Goal: Task Accomplishment & Management: Use online tool/utility

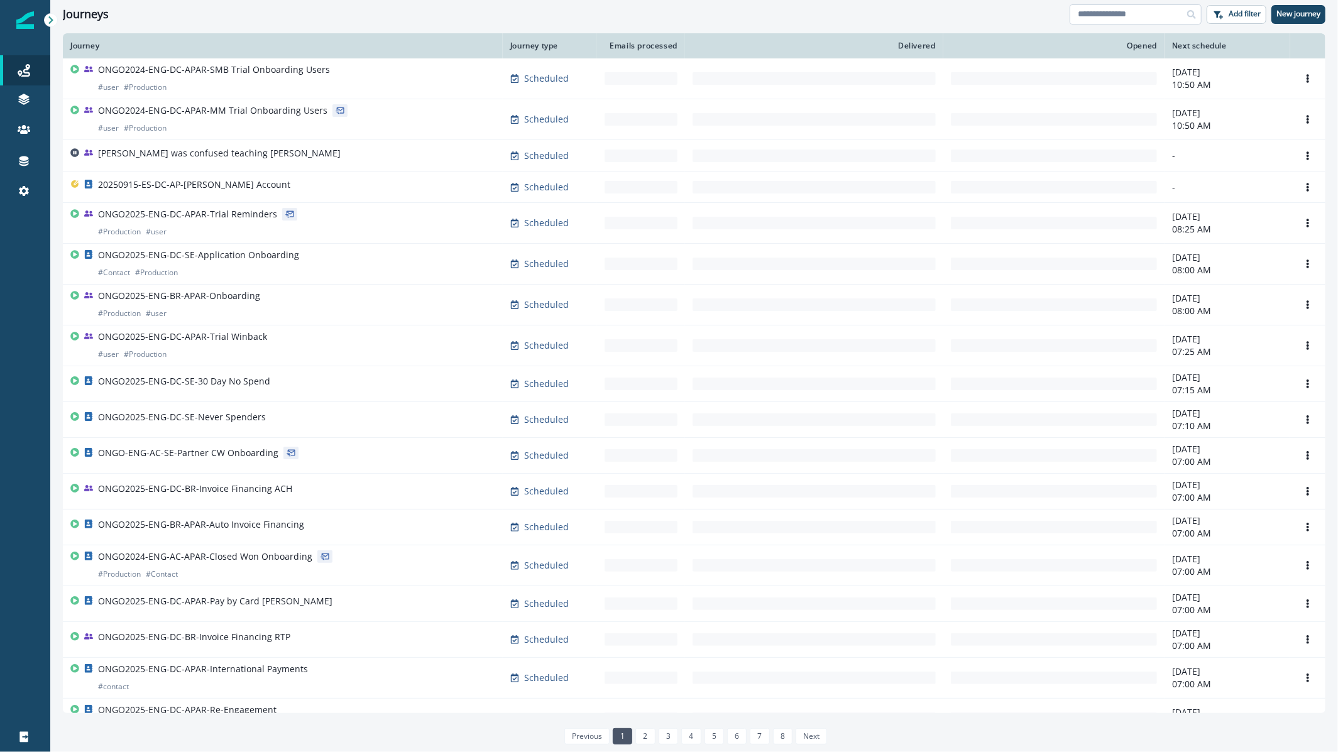
click at [1121, 21] on input at bounding box center [1136, 14] width 132 height 20
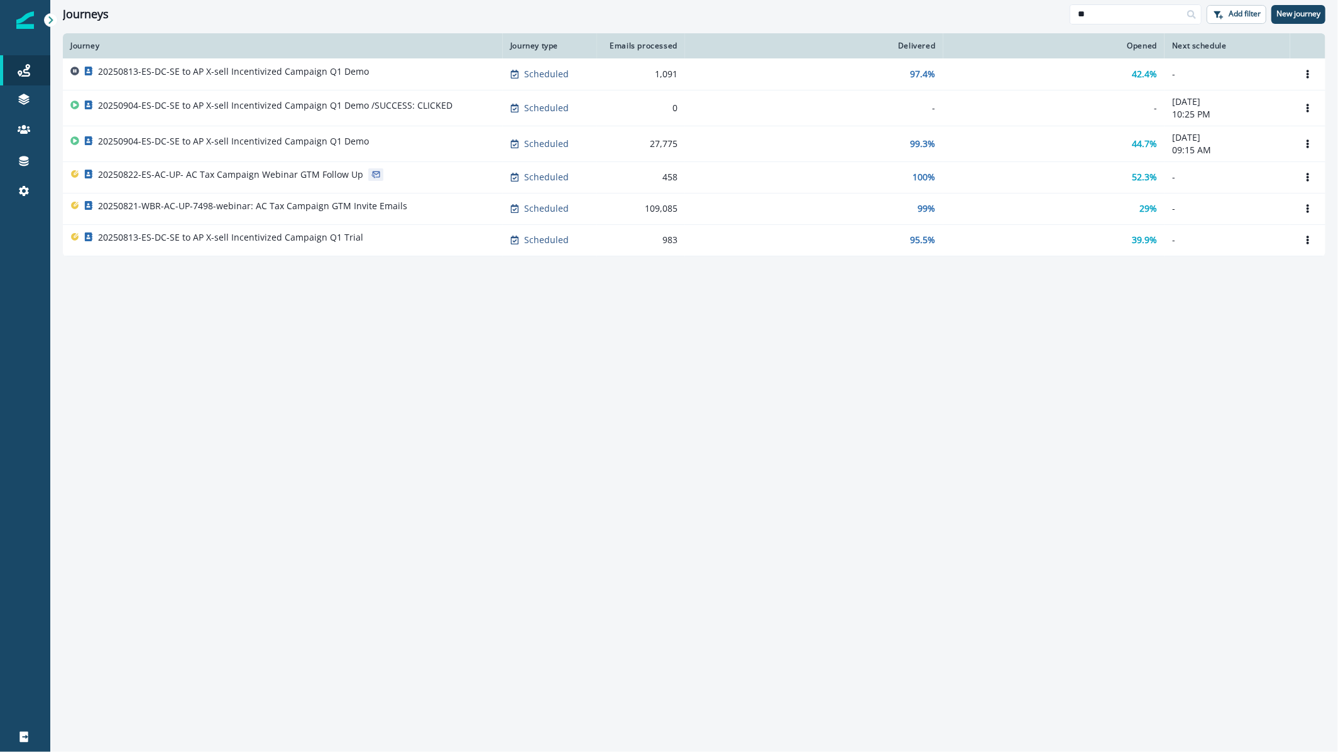
type input "*"
type input "****"
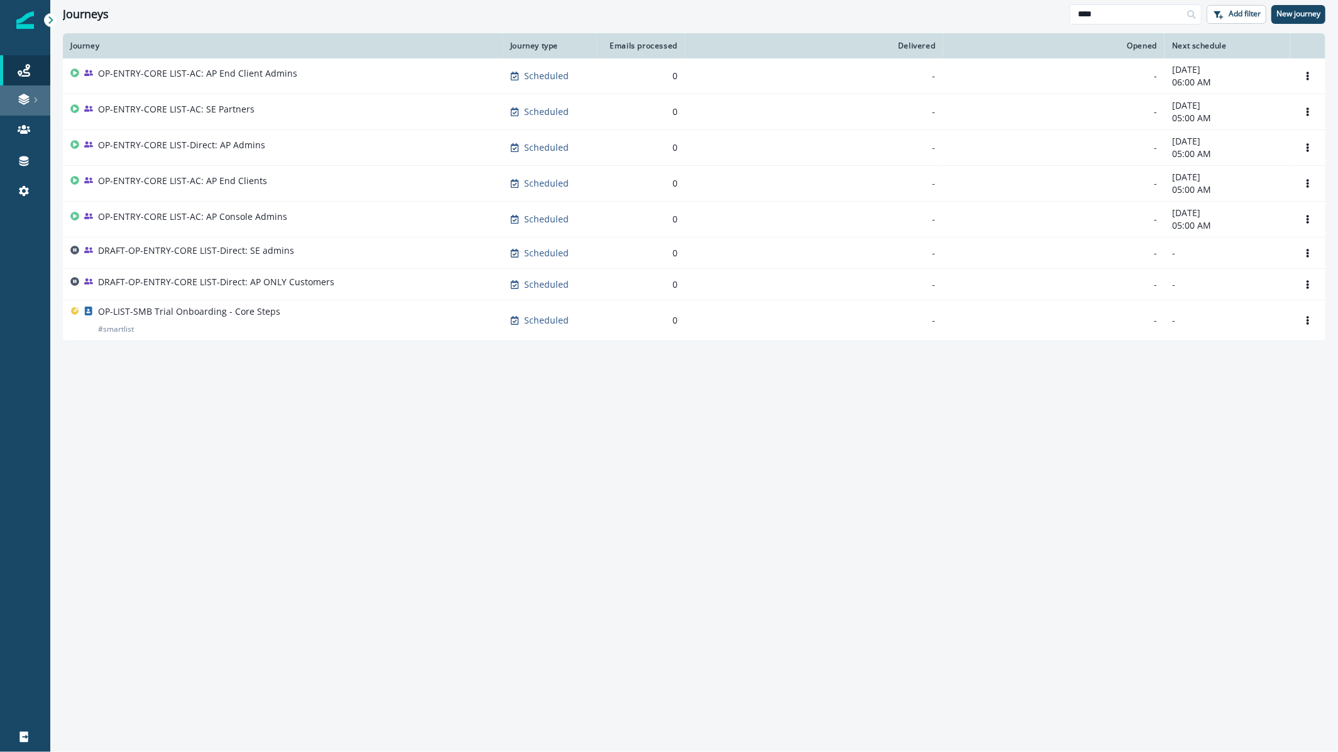
click at [35, 91] on link at bounding box center [25, 100] width 50 height 30
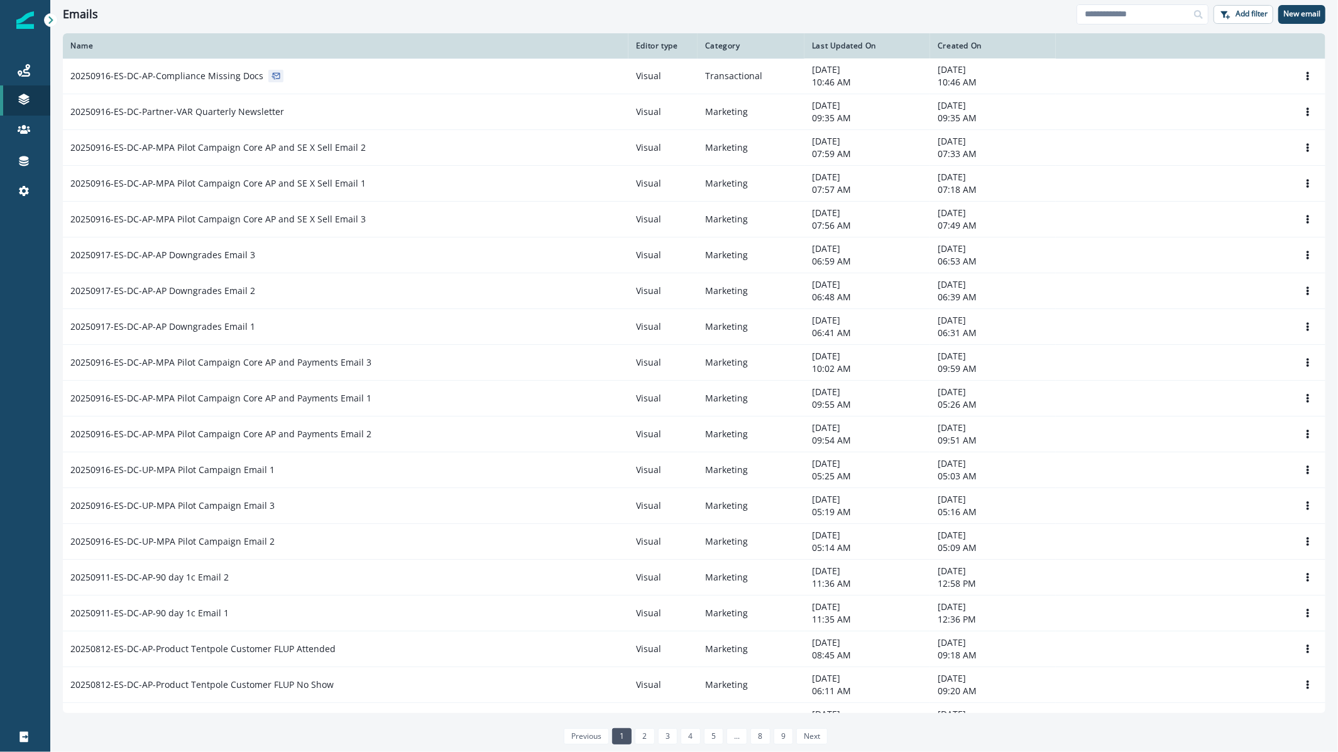
click at [217, 57] on th "Name" at bounding box center [346, 45] width 566 height 25
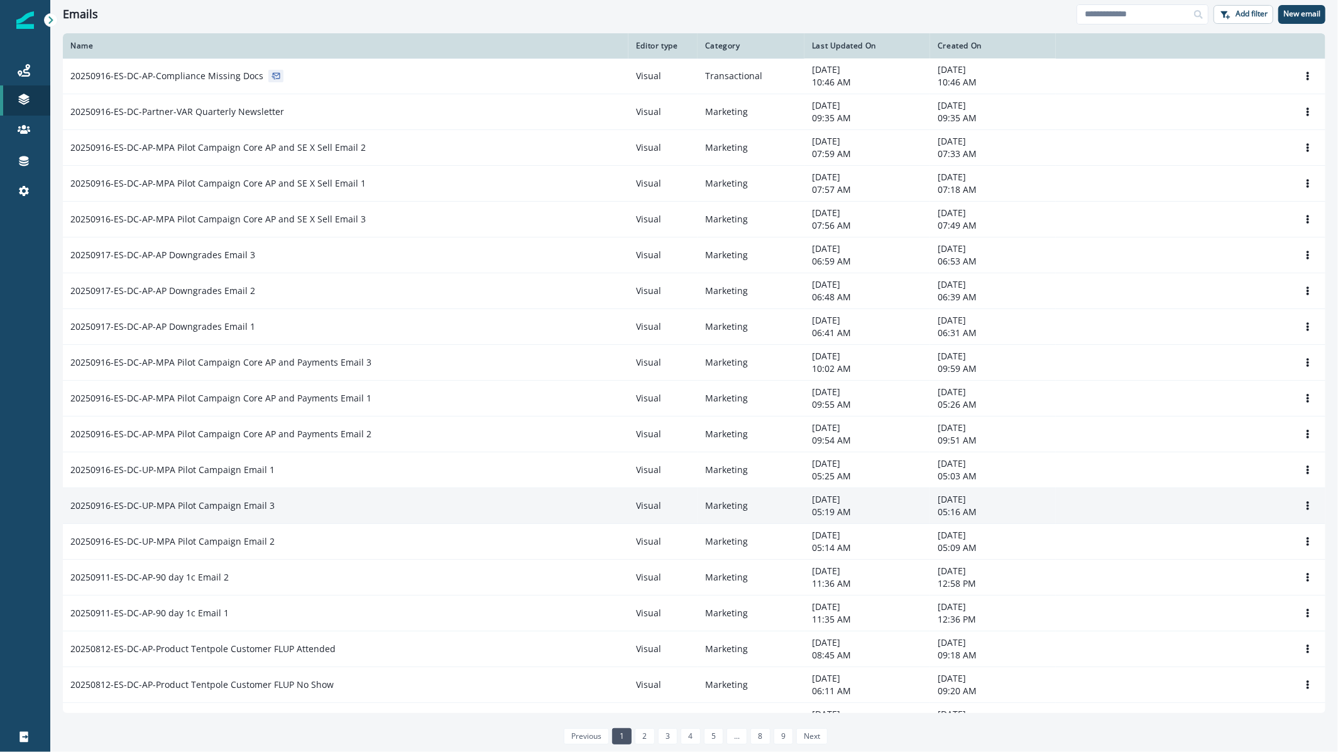
click at [369, 502] on div "20250916-ES-DC-UP-MPA Pilot Campaign Email 3" at bounding box center [345, 506] width 551 height 13
click at [272, 502] on div "20250916-ES-DC-UP-MPA Pilot Campaign Email 3" at bounding box center [345, 506] width 551 height 13
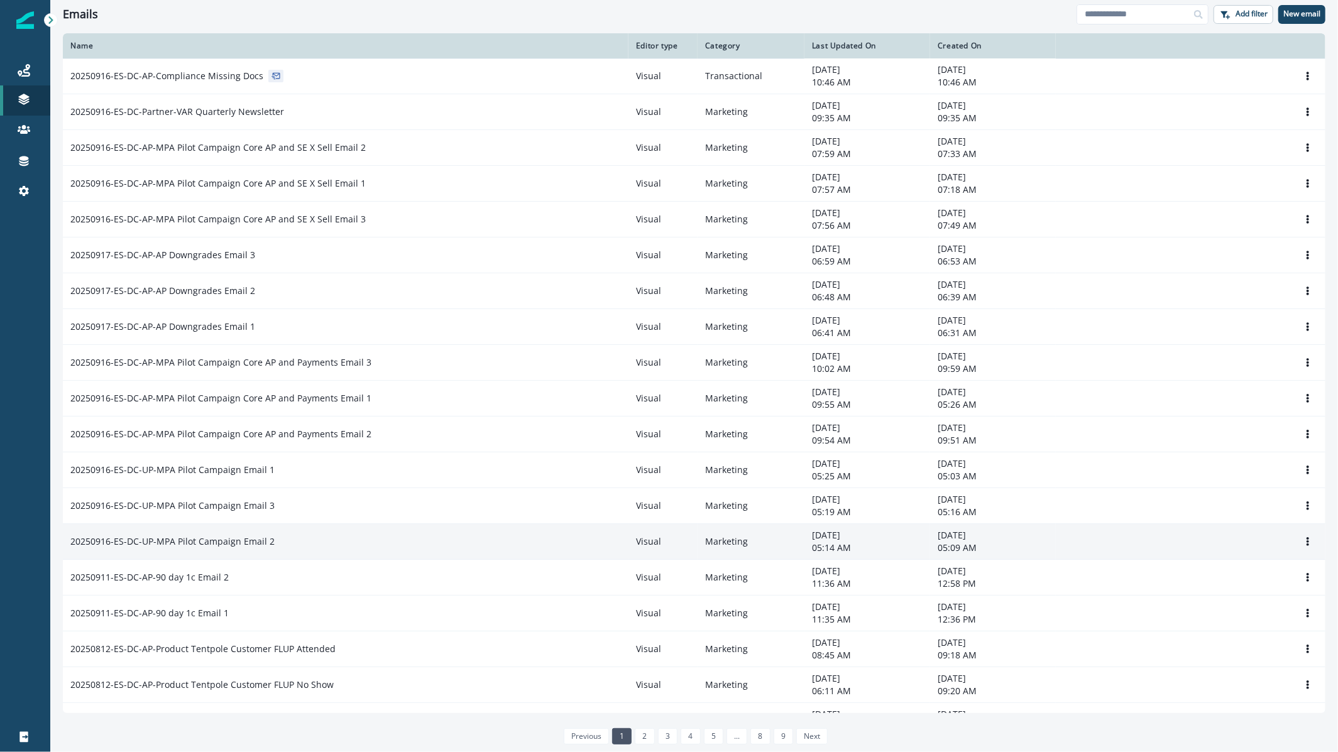
click at [256, 535] on p "20250916-ES-DC-UP-MPA Pilot Campaign Email 2" at bounding box center [172, 541] width 204 height 13
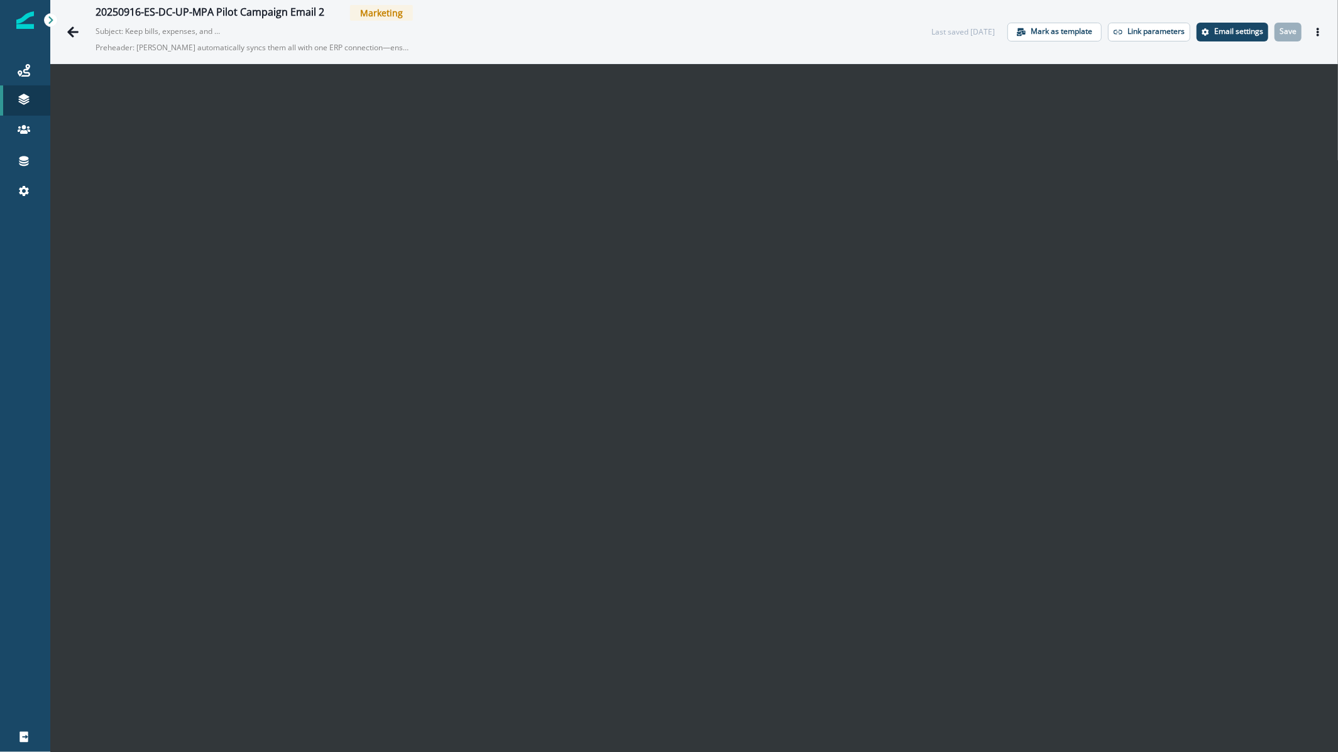
scroll to position [20, 0]
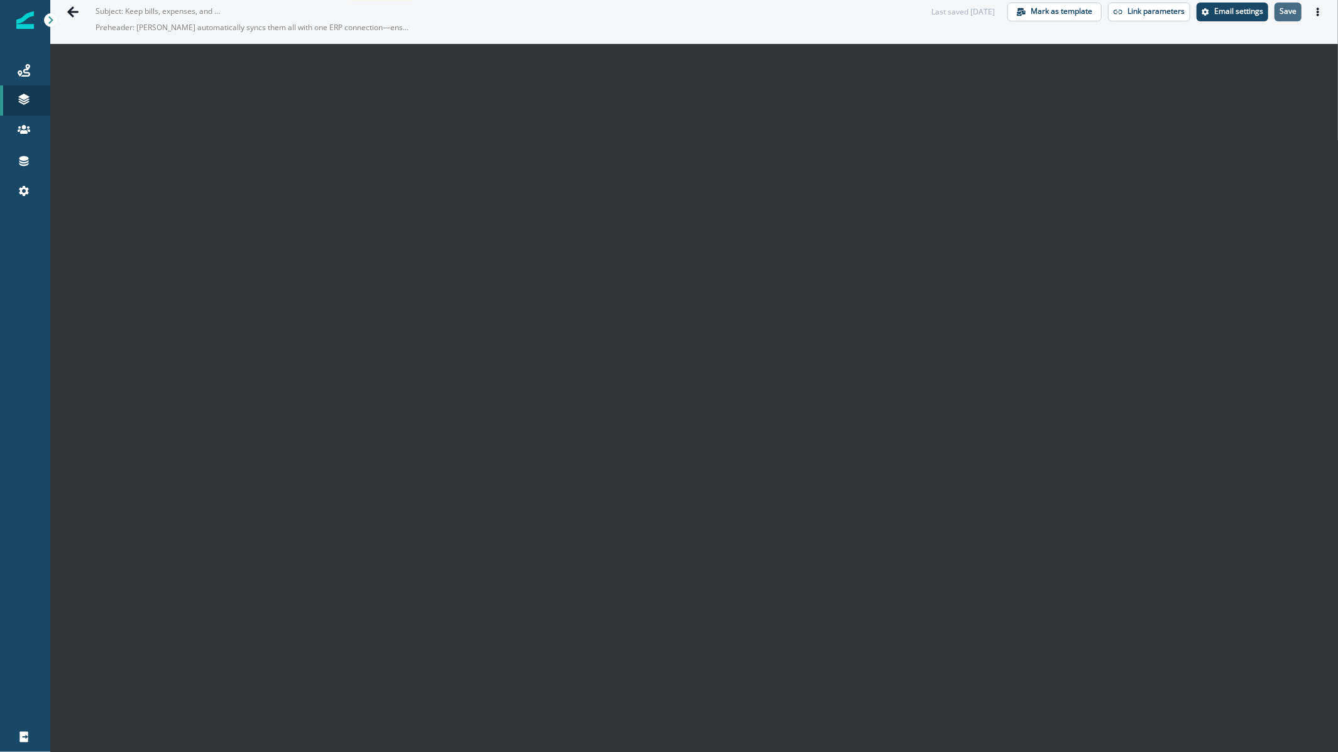
click at [1281, 16] on button "Save" at bounding box center [1288, 12] width 27 height 19
click at [72, 9] on icon "Go back" at bounding box center [72, 11] width 11 height 11
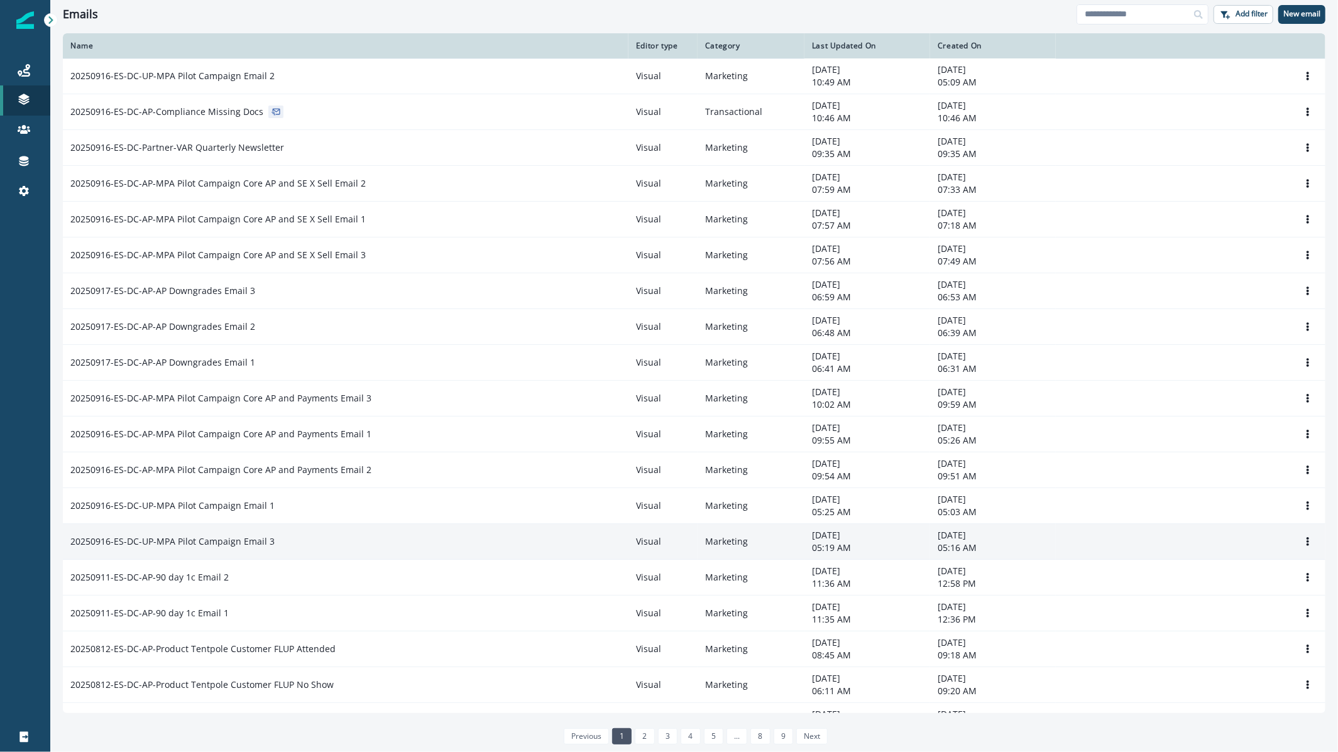
click at [290, 530] on td "20250916-ES-DC-UP-MPA Pilot Campaign Email 3" at bounding box center [346, 542] width 566 height 36
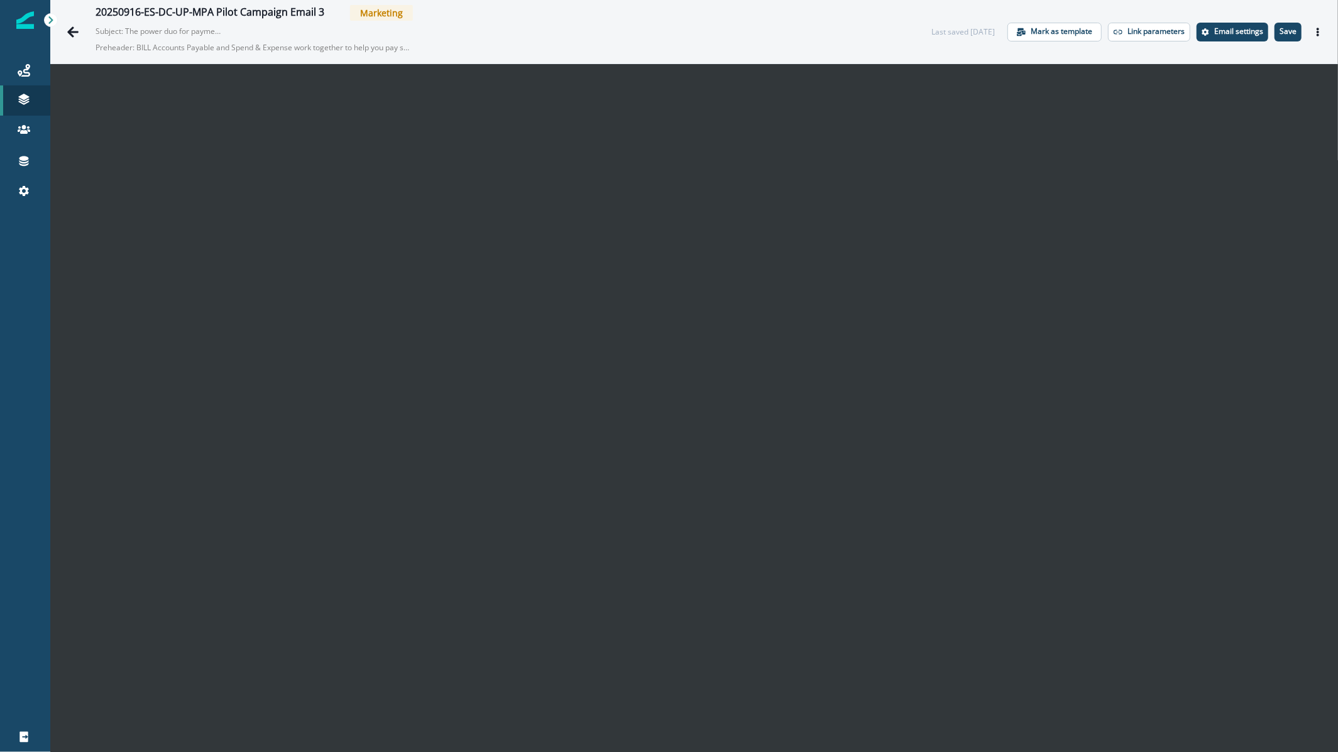
click at [1293, 21] on div "20250916-ES-DC-UP-MPA Pilot Campaign Email 3 Marketing Subject: The power duo f…" at bounding box center [694, 31] width 1288 height 63
click at [1292, 35] on p "Save" at bounding box center [1288, 31] width 17 height 9
click at [71, 26] on icon "Go back" at bounding box center [73, 32] width 13 height 13
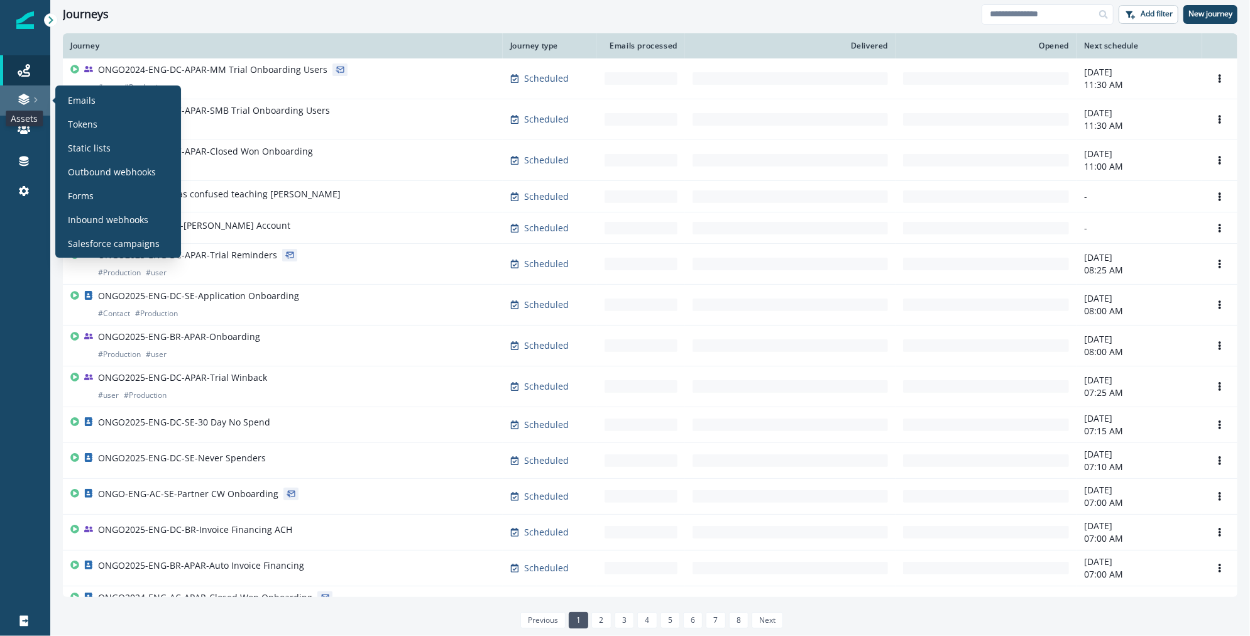
click at [30, 95] on icon at bounding box center [24, 99] width 13 height 13
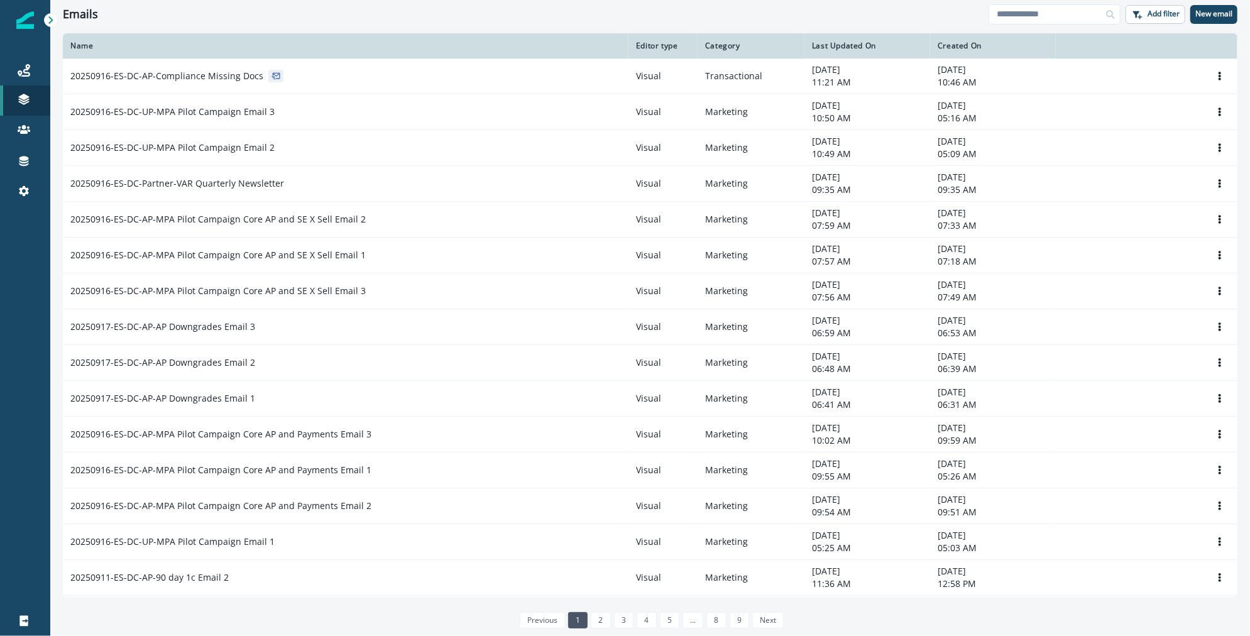
click at [229, 28] on div "Clear" at bounding box center [650, 30] width 1200 height 5
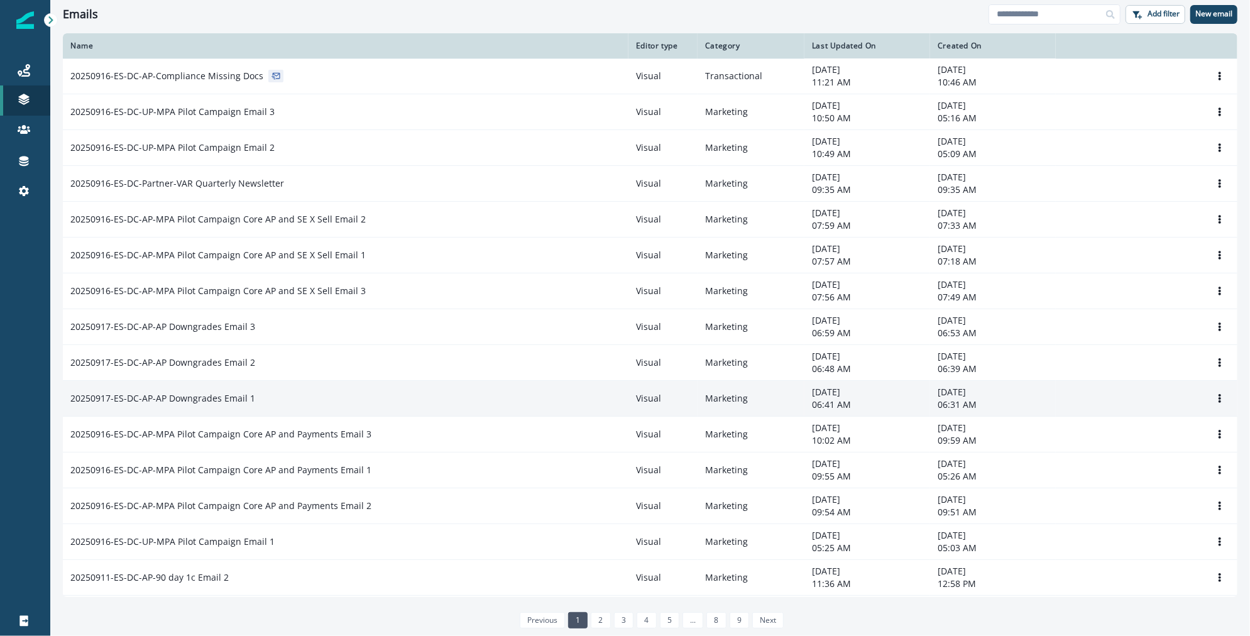
click at [250, 392] on p "20250917-ES-DC-AP-AP Downgrades Email 1" at bounding box center [162, 398] width 185 height 13
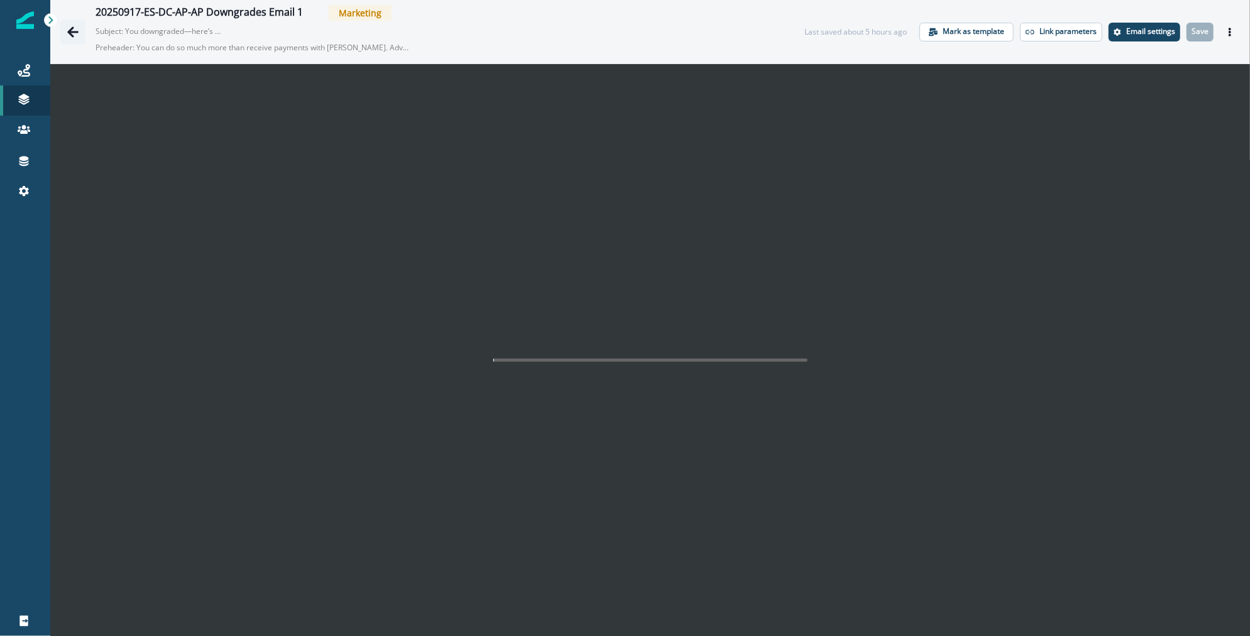
click at [79, 28] on icon "Go back" at bounding box center [73, 32] width 13 height 13
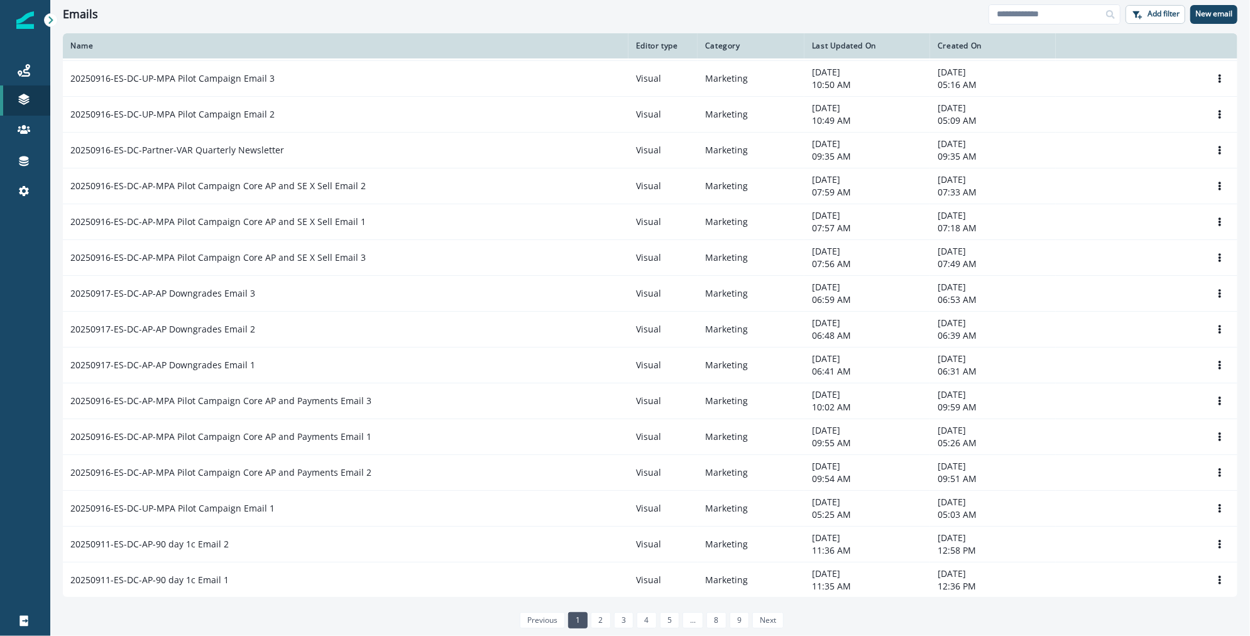
scroll to position [34, 0]
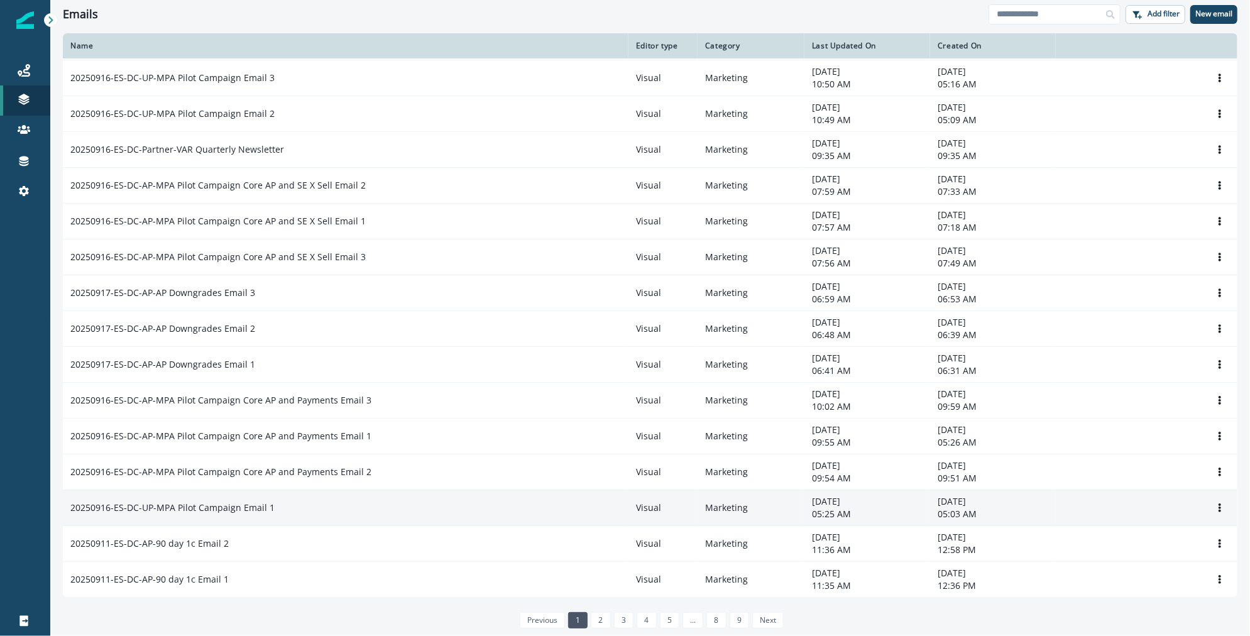
click at [247, 514] on td "20250916-ES-DC-UP-MPA Pilot Campaign Email 1" at bounding box center [346, 508] width 566 height 36
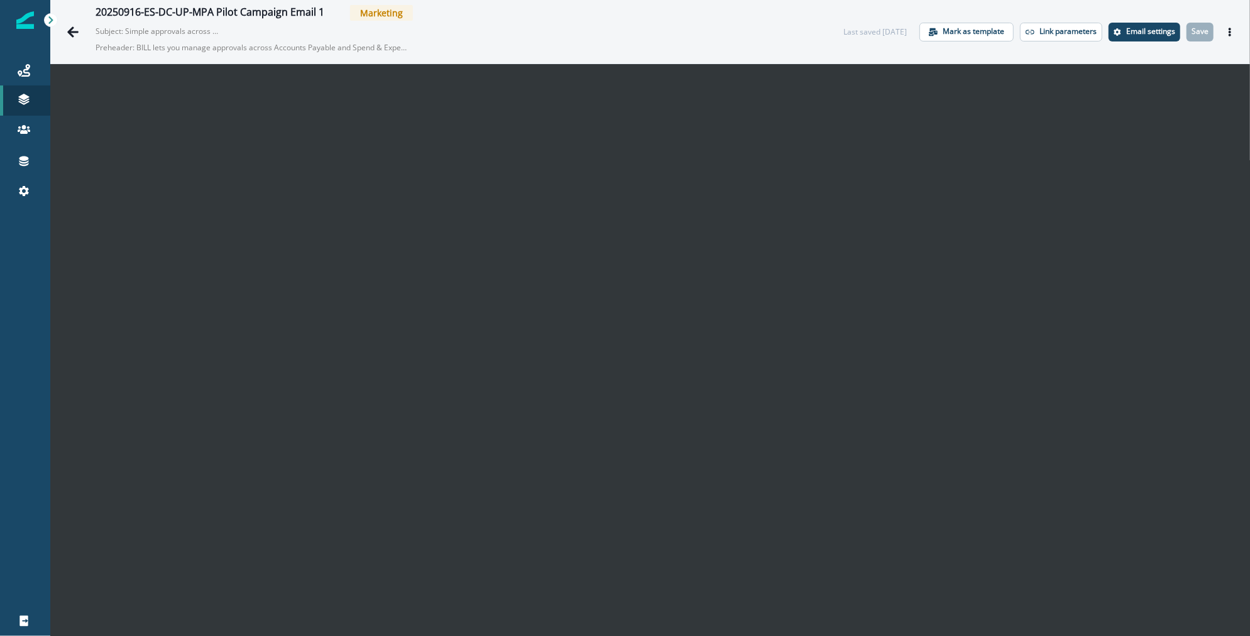
scroll to position [20, 0]
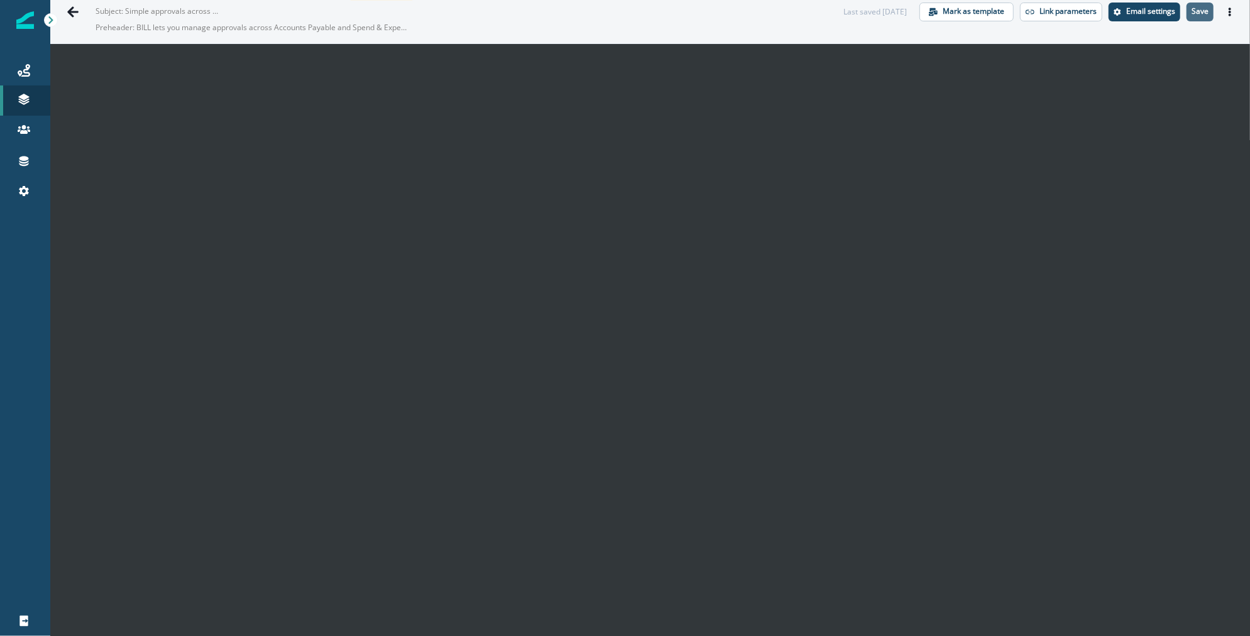
click at [1204, 13] on p "Save" at bounding box center [1200, 11] width 17 height 9
